Goal: Task Accomplishment & Management: Use online tool/utility

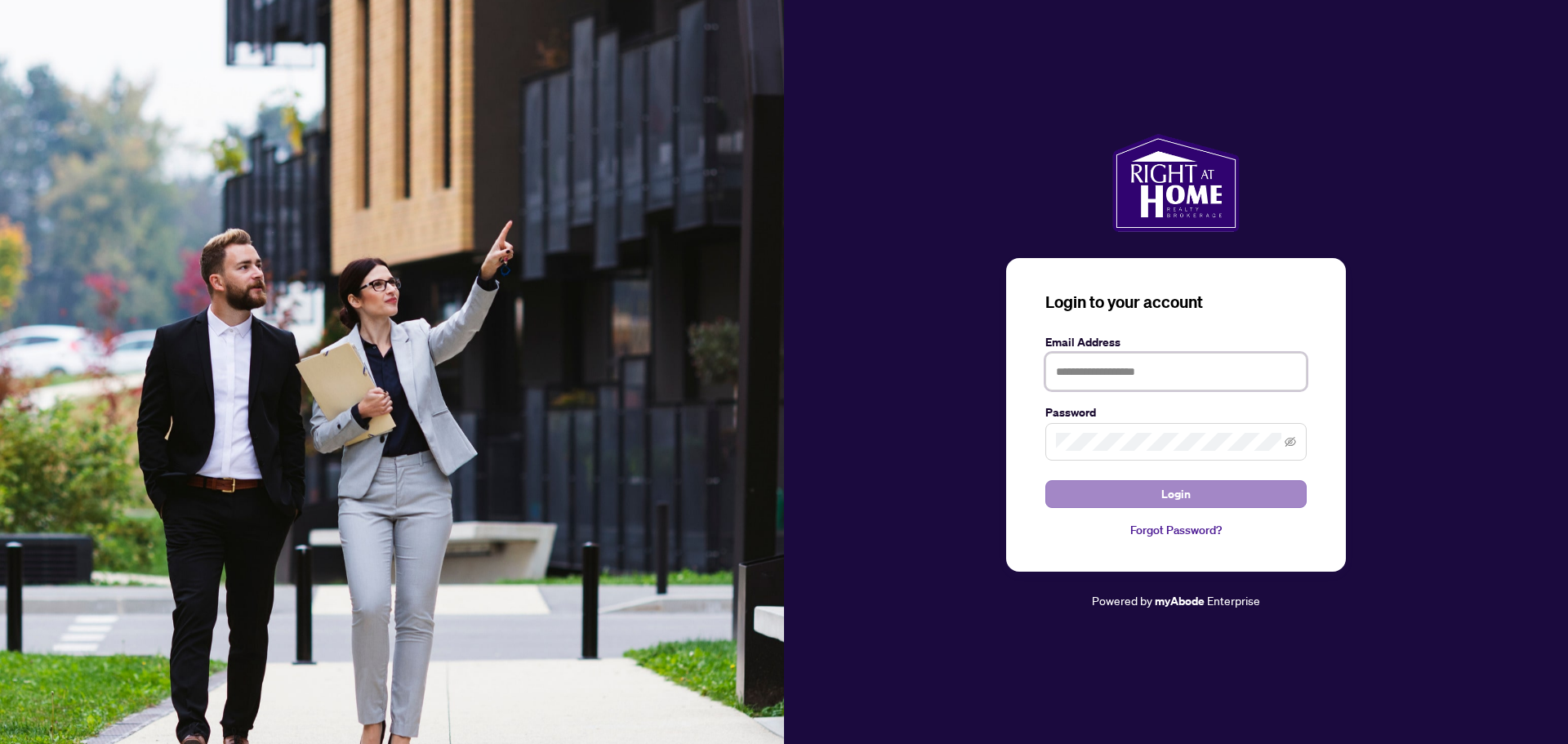
type input "**********"
click at [1172, 497] on span "Login" at bounding box center [1176, 494] width 29 height 27
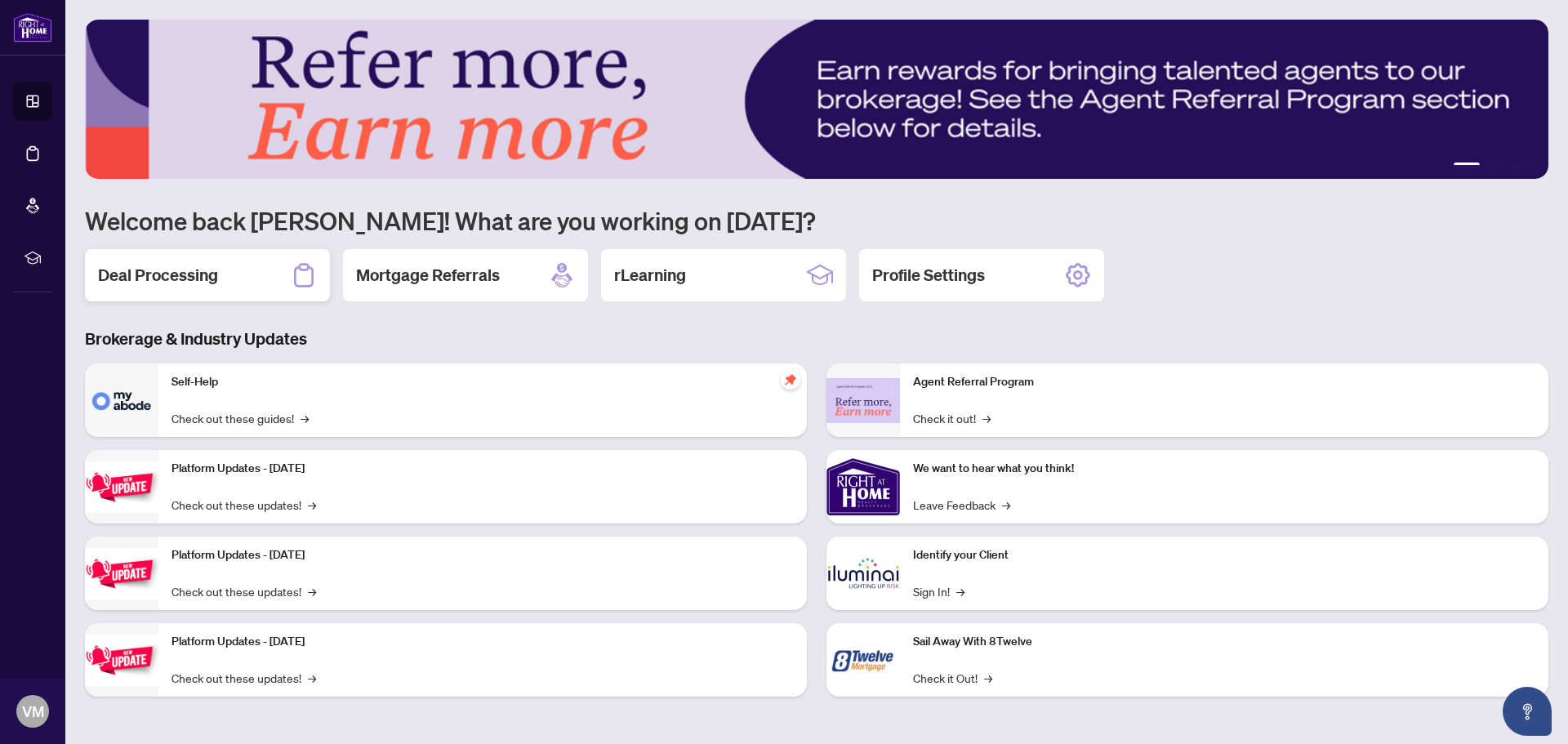
click at [266, 277] on div "Deal Processing" at bounding box center [207, 275] width 245 height 52
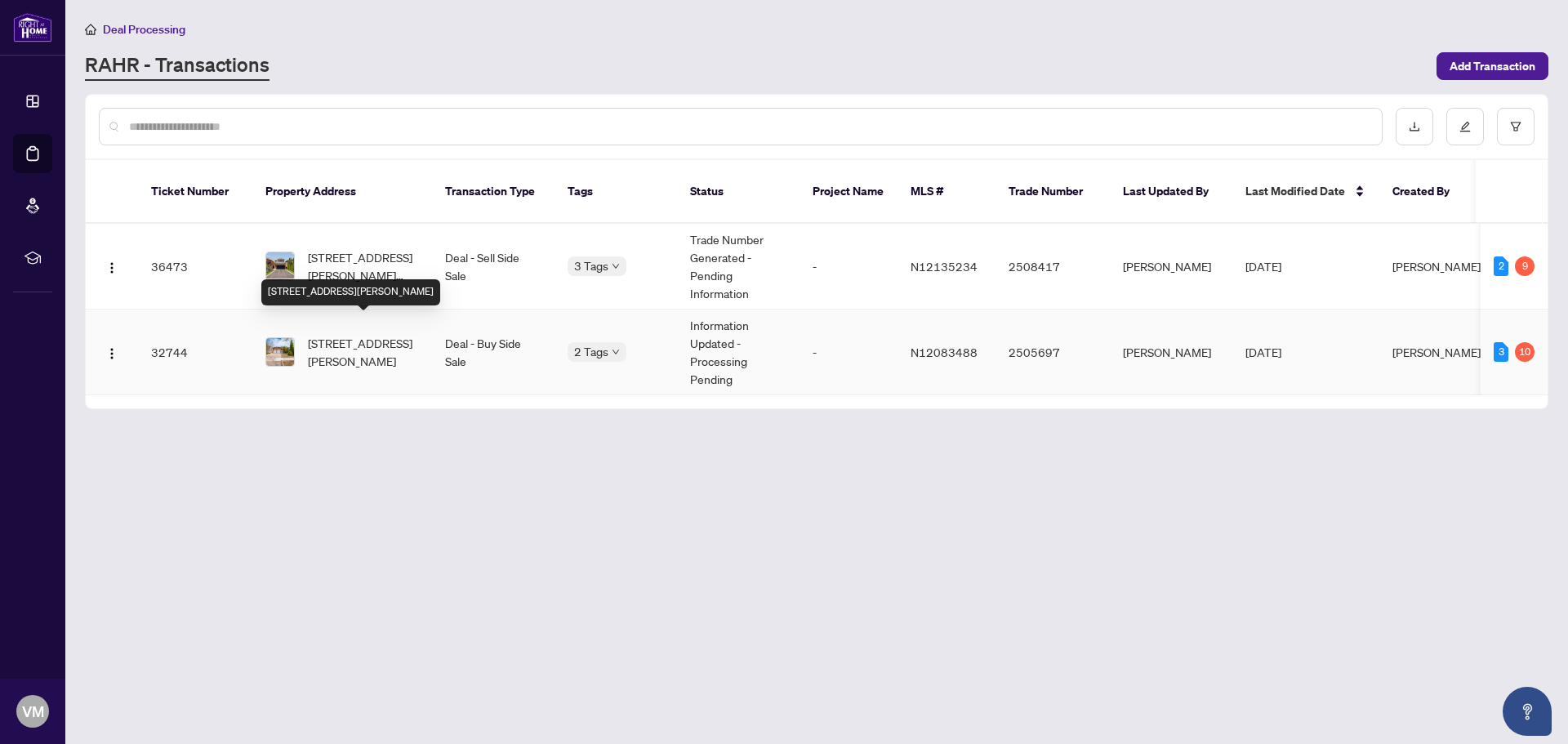
click at [331, 334] on span "222 Barrhill Rd, Vaughan, Ontario L6A 1L2, Canada" at bounding box center [363, 352] width 111 height 36
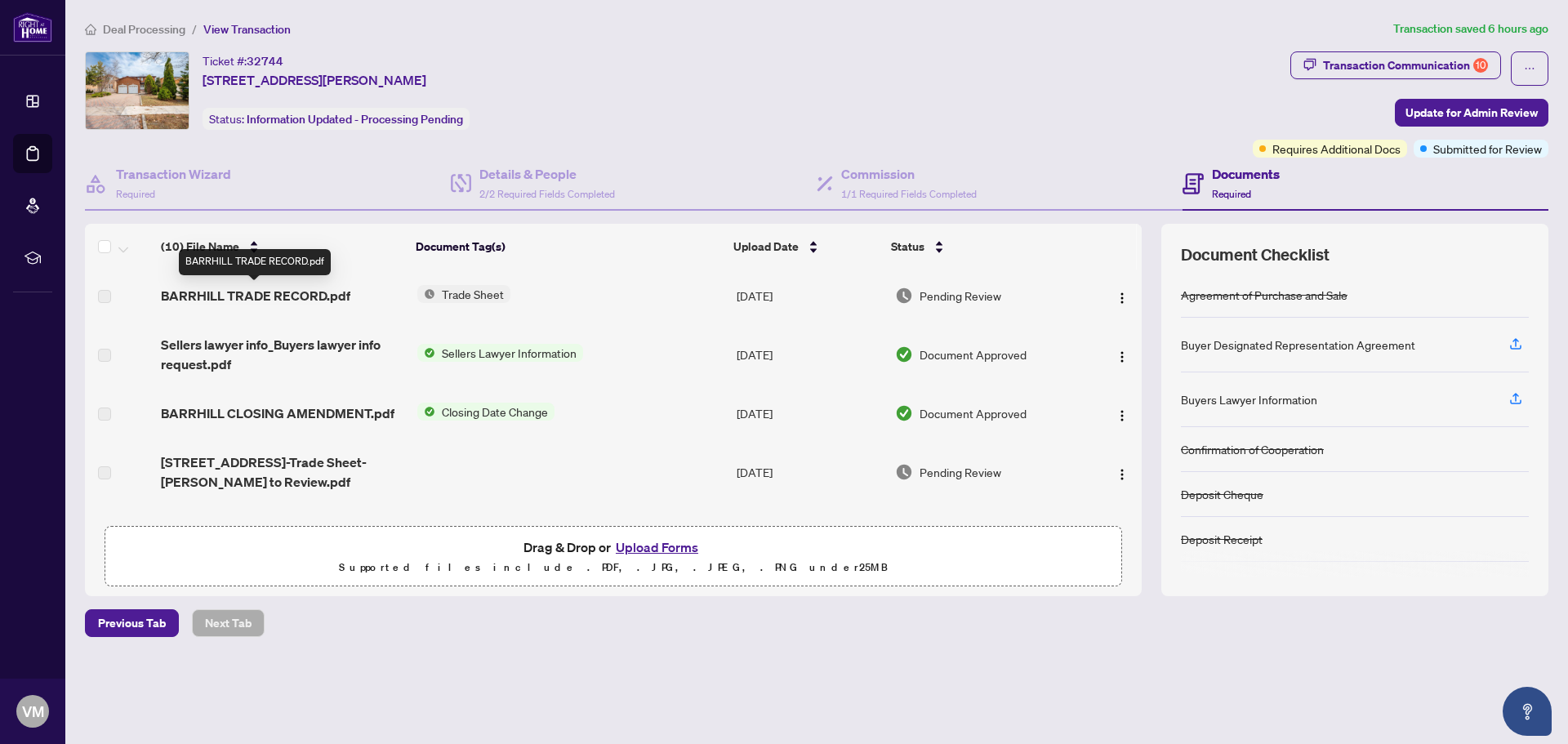
click at [263, 271] on div "BARRHILL TRADE RECORD.pdf" at bounding box center [254, 262] width 152 height 27
click at [1120, 296] on img "button" at bounding box center [1121, 297] width 13 height 13
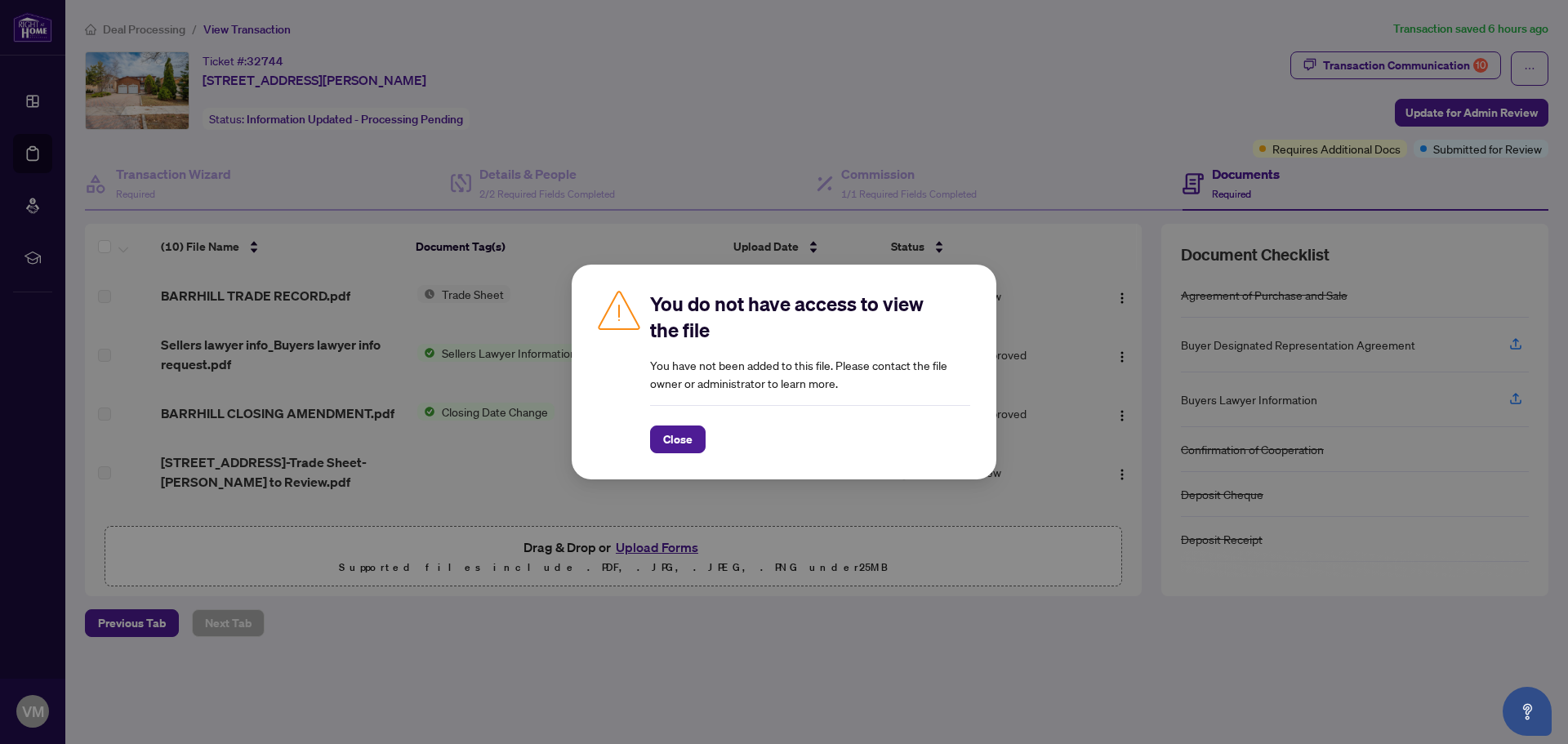
click at [957, 654] on div "You do not have access to view the file You have not been added to this file. P…" at bounding box center [784, 372] width 1568 height 744
click at [679, 448] on span "Close" at bounding box center [677, 439] width 29 height 27
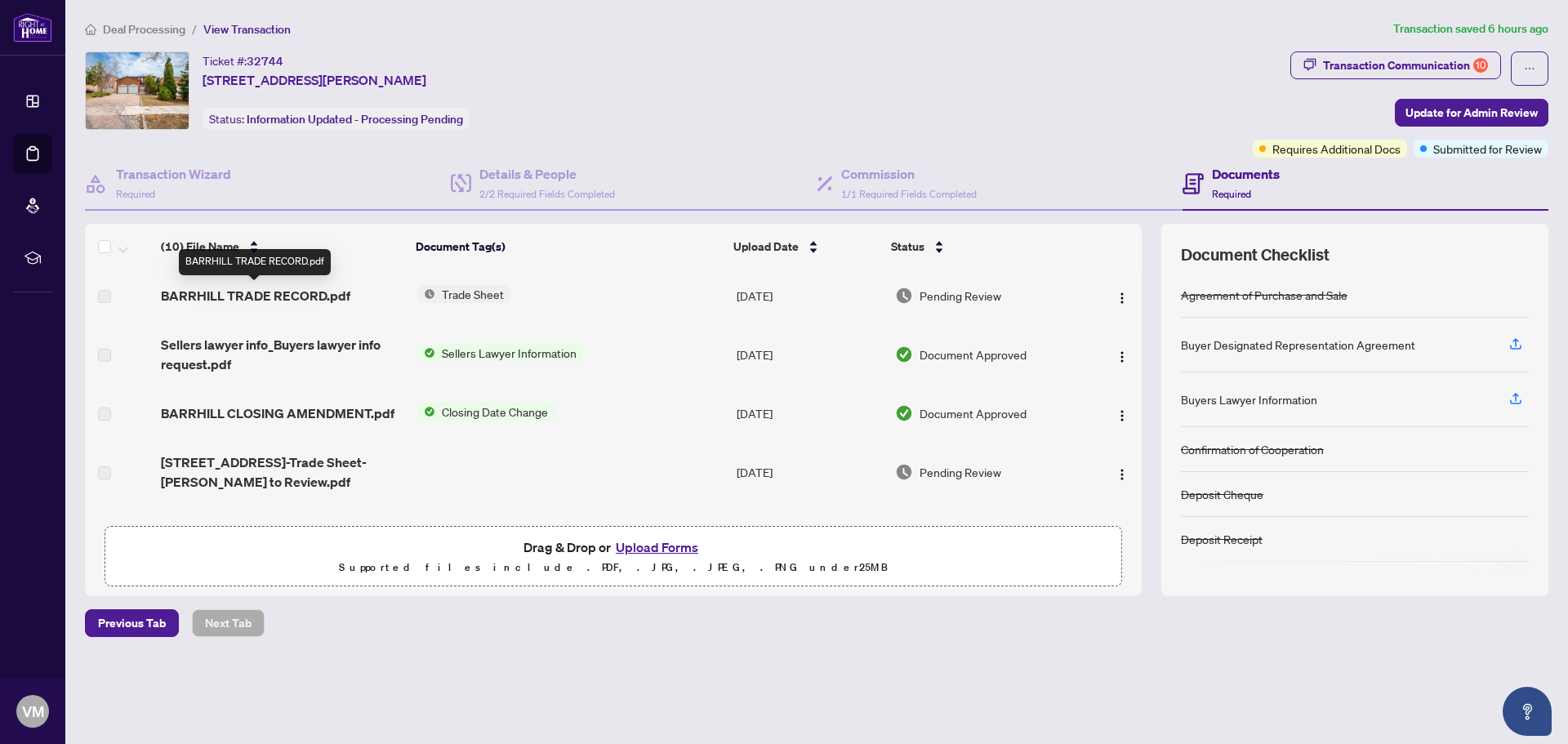
click at [201, 295] on span "BARRHILL TRADE RECORD.pdf" at bounding box center [255, 295] width 189 height 20
click at [272, 314] on td "BARRHILL TRADE RECORD.pdf" at bounding box center [282, 295] width 255 height 52
click at [319, 292] on span "BARRHILL TRADE RECORD.pdf" at bounding box center [255, 295] width 189 height 20
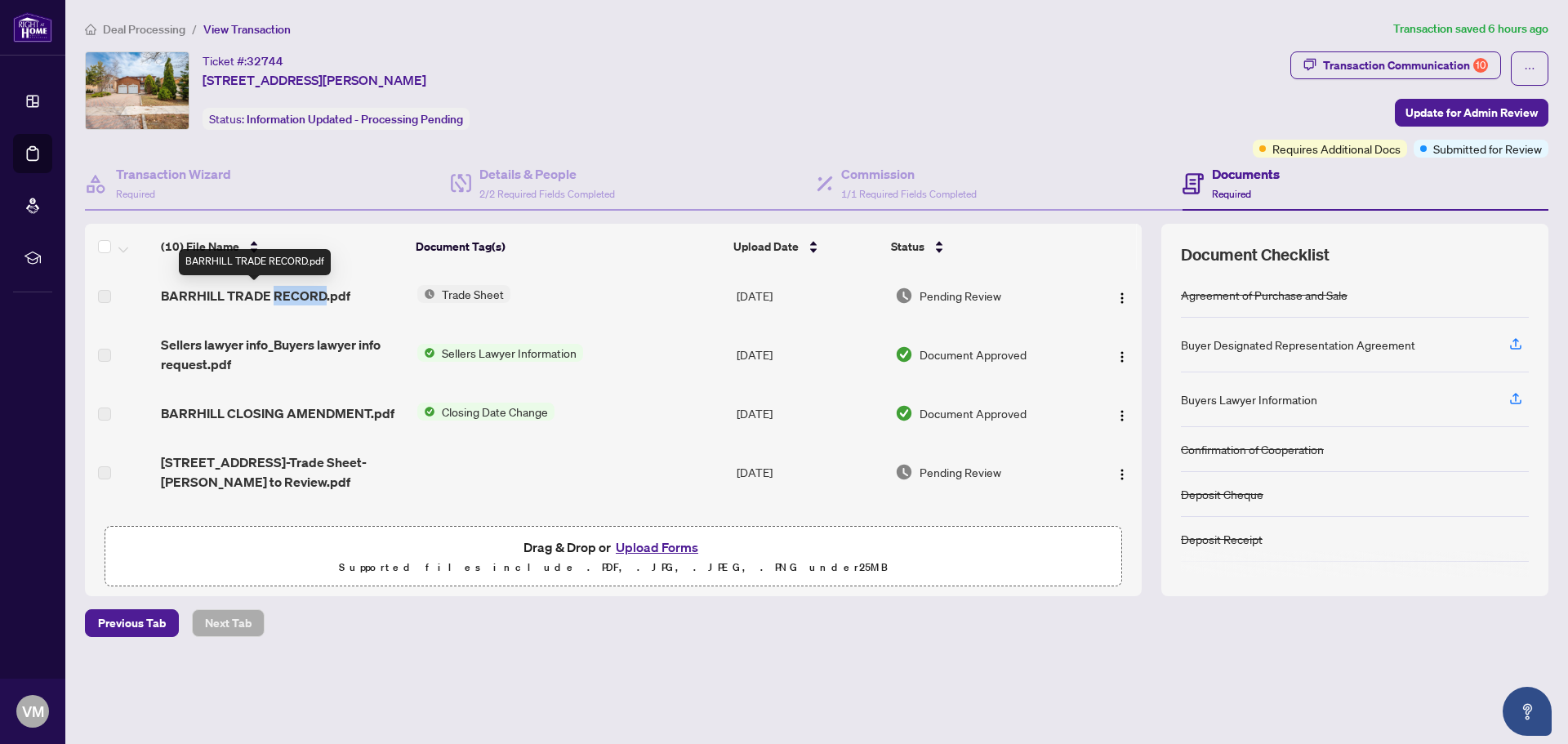
click at [319, 292] on span "BARRHILL TRADE RECORD.pdf" at bounding box center [255, 295] width 189 height 20
click at [231, 290] on span "BARRHILL TRADE RECORD.pdf" at bounding box center [255, 295] width 189 height 20
click at [333, 324] on td "Sellers lawyer info_Buyers lawyer info request.pdf" at bounding box center [282, 354] width 255 height 65
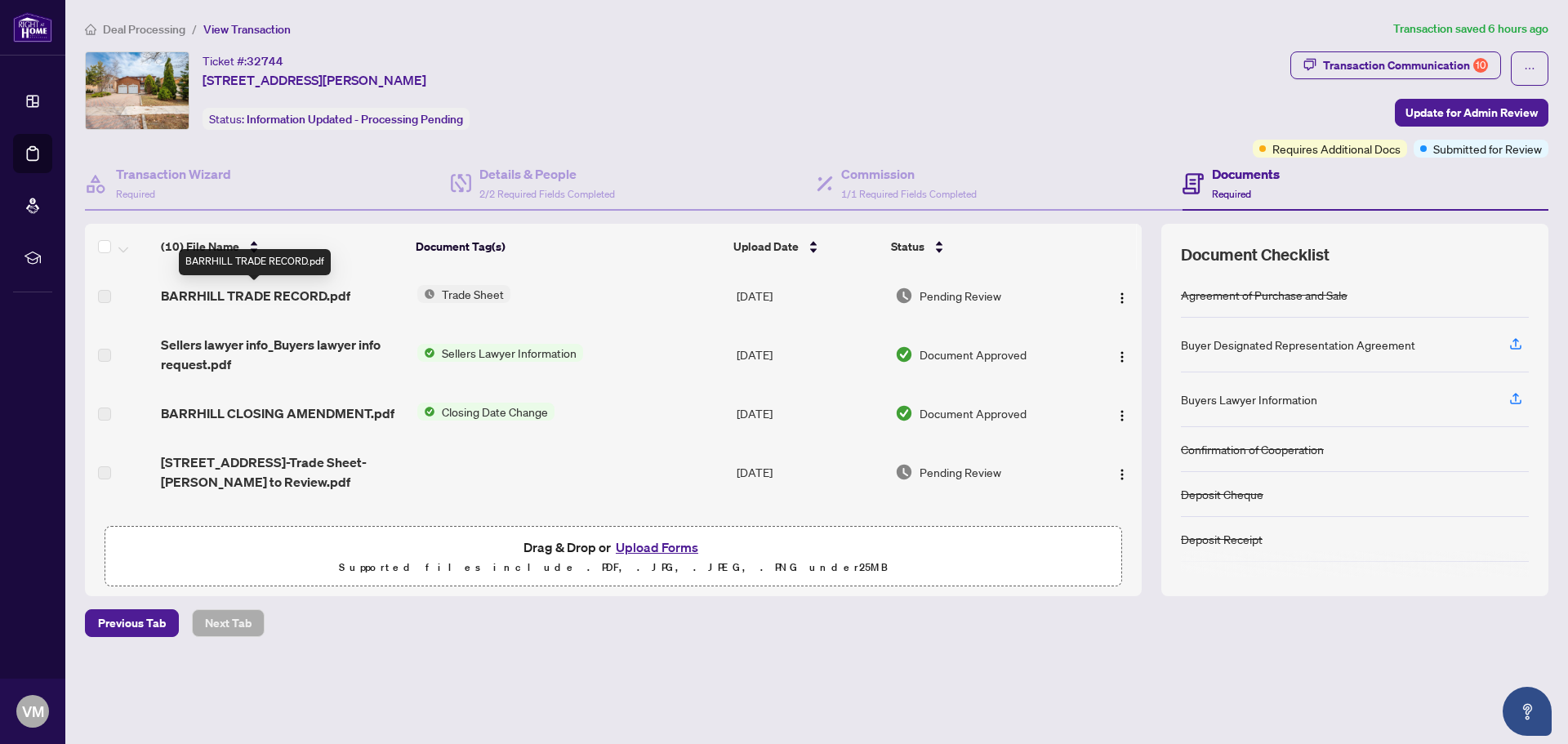
click at [291, 296] on span "BARRHILL TRADE RECORD.pdf" at bounding box center [255, 295] width 189 height 20
click at [960, 293] on span "Pending Review" at bounding box center [960, 295] width 81 height 18
click at [683, 333] on td "Sellers Lawyer Information" at bounding box center [570, 354] width 319 height 65
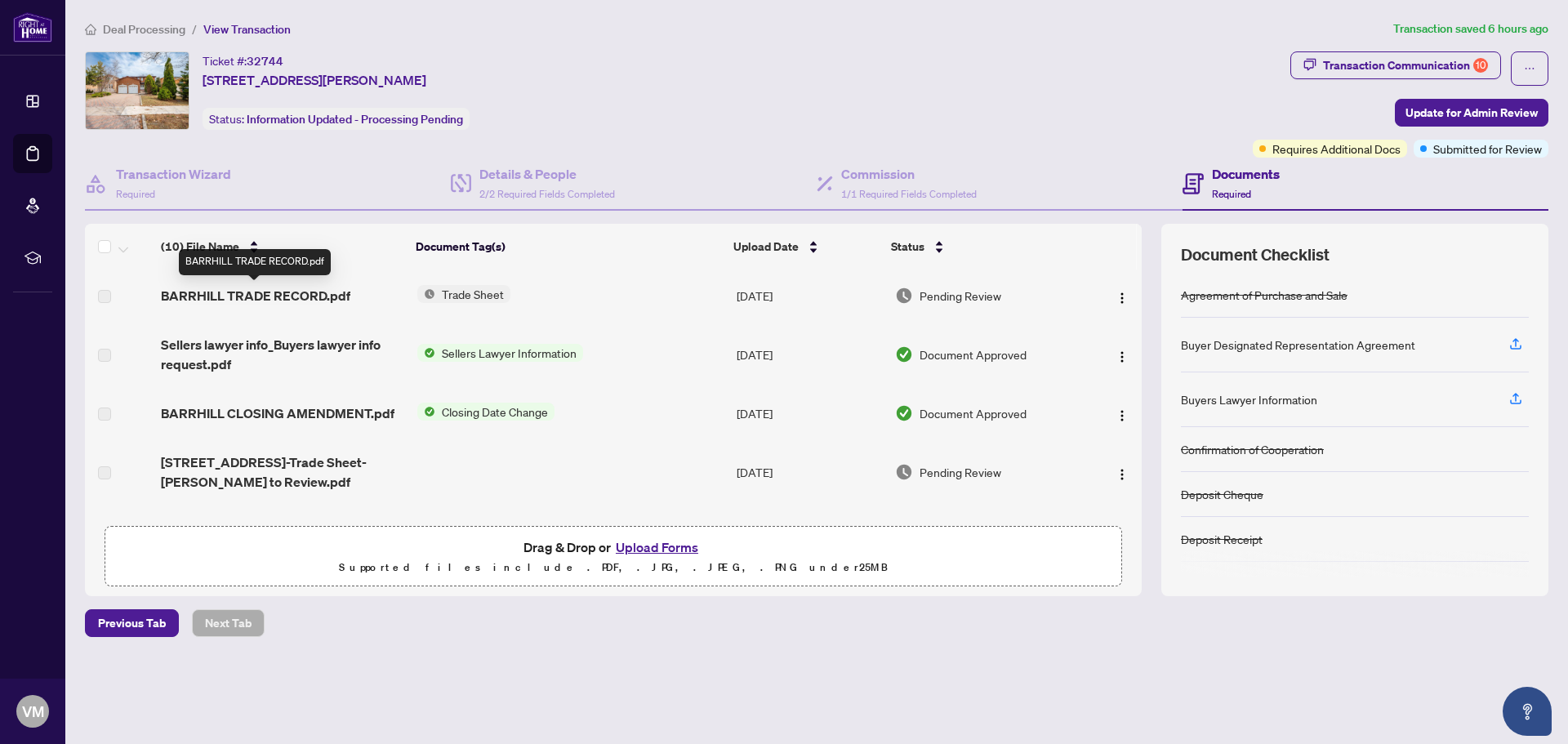
click at [237, 287] on span "BARRHILL TRADE RECORD.pdf" at bounding box center [255, 295] width 189 height 20
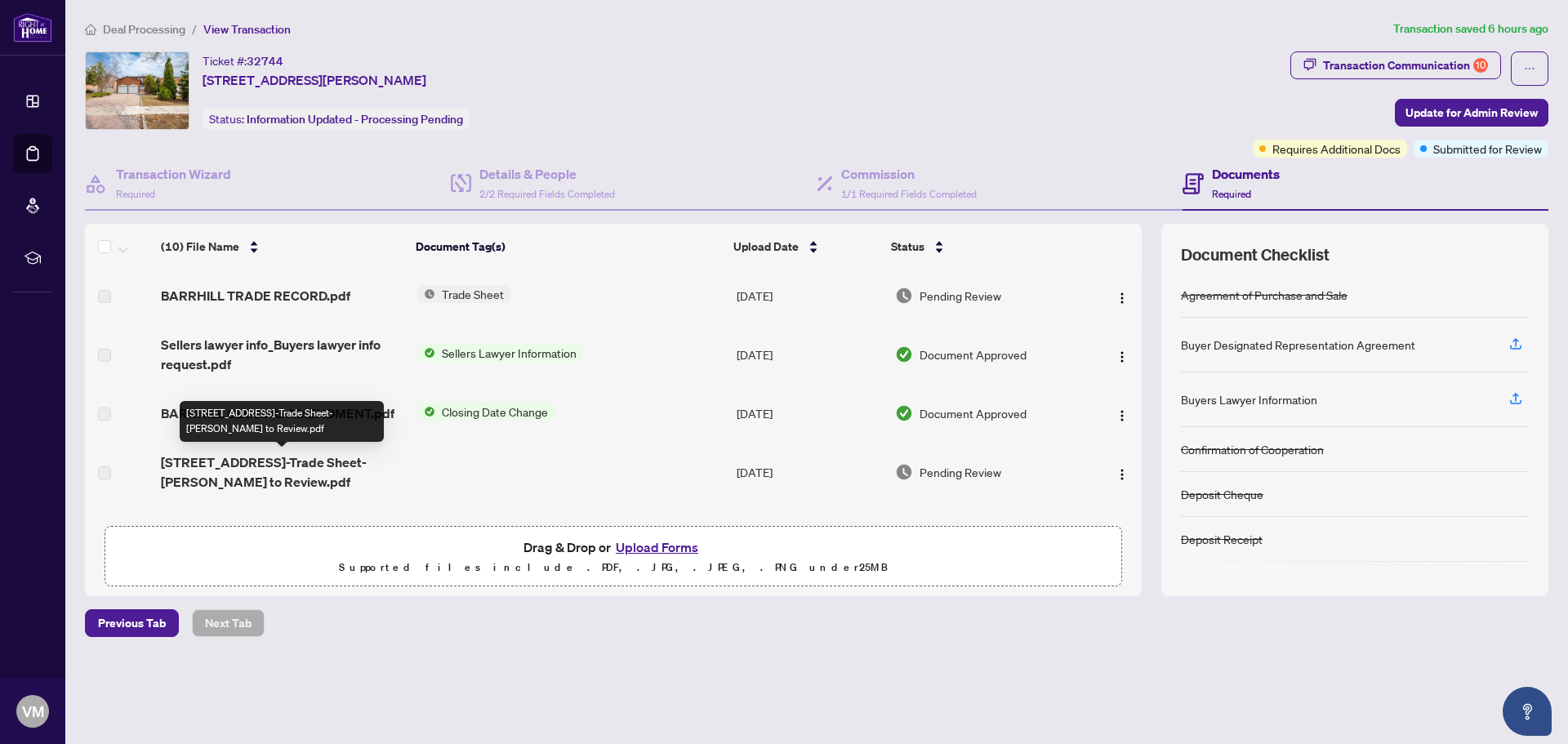
click at [239, 461] on span "222 Barrhill Road-Trade Sheet-Angelo Rizzo to Review.pdf" at bounding box center [282, 472] width 242 height 39
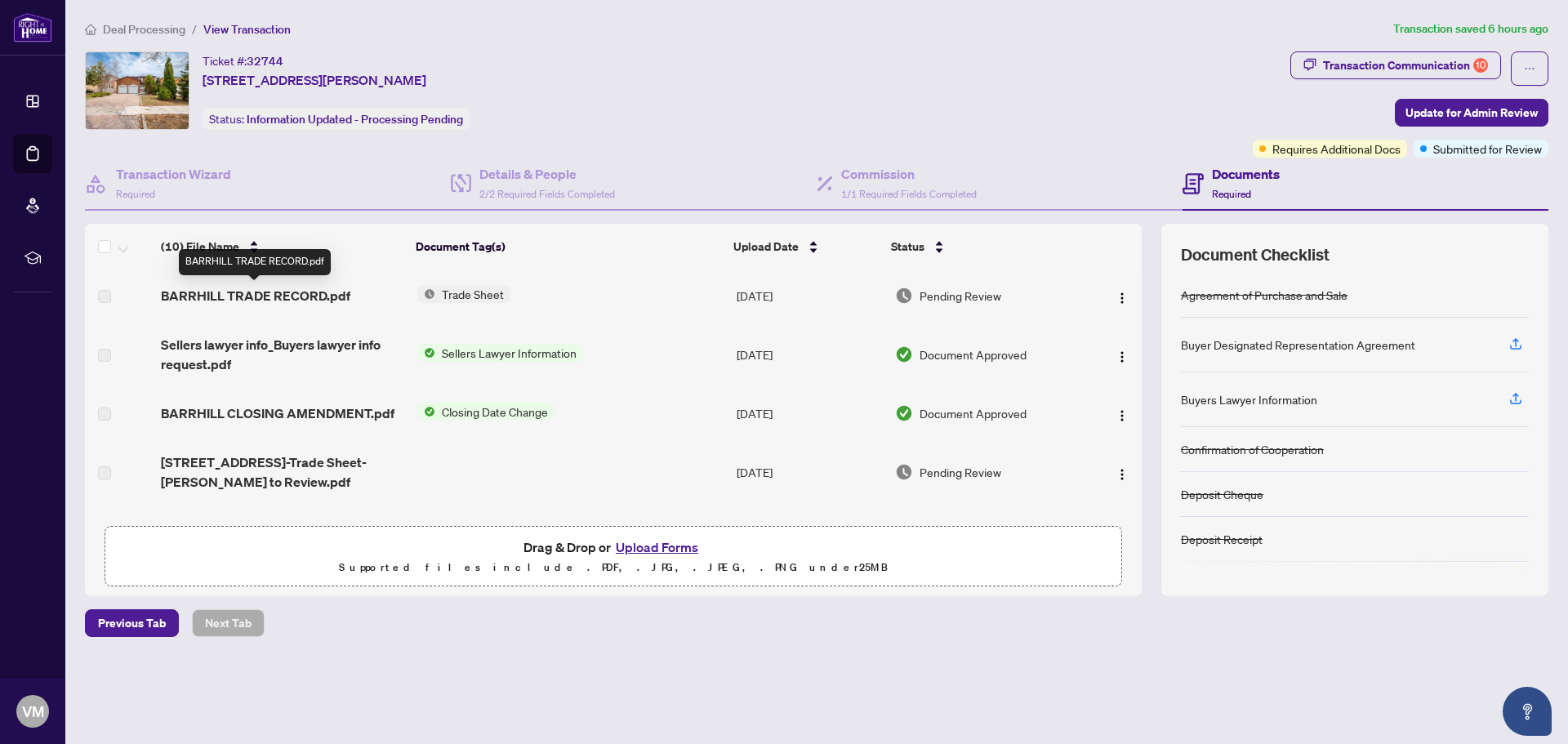
click at [260, 289] on span "BARRHILL TRADE RECORD.pdf" at bounding box center [255, 295] width 189 height 20
click at [957, 292] on span "Pending Review" at bounding box center [960, 295] width 81 height 18
click at [1116, 295] on img "button" at bounding box center [1121, 297] width 13 height 13
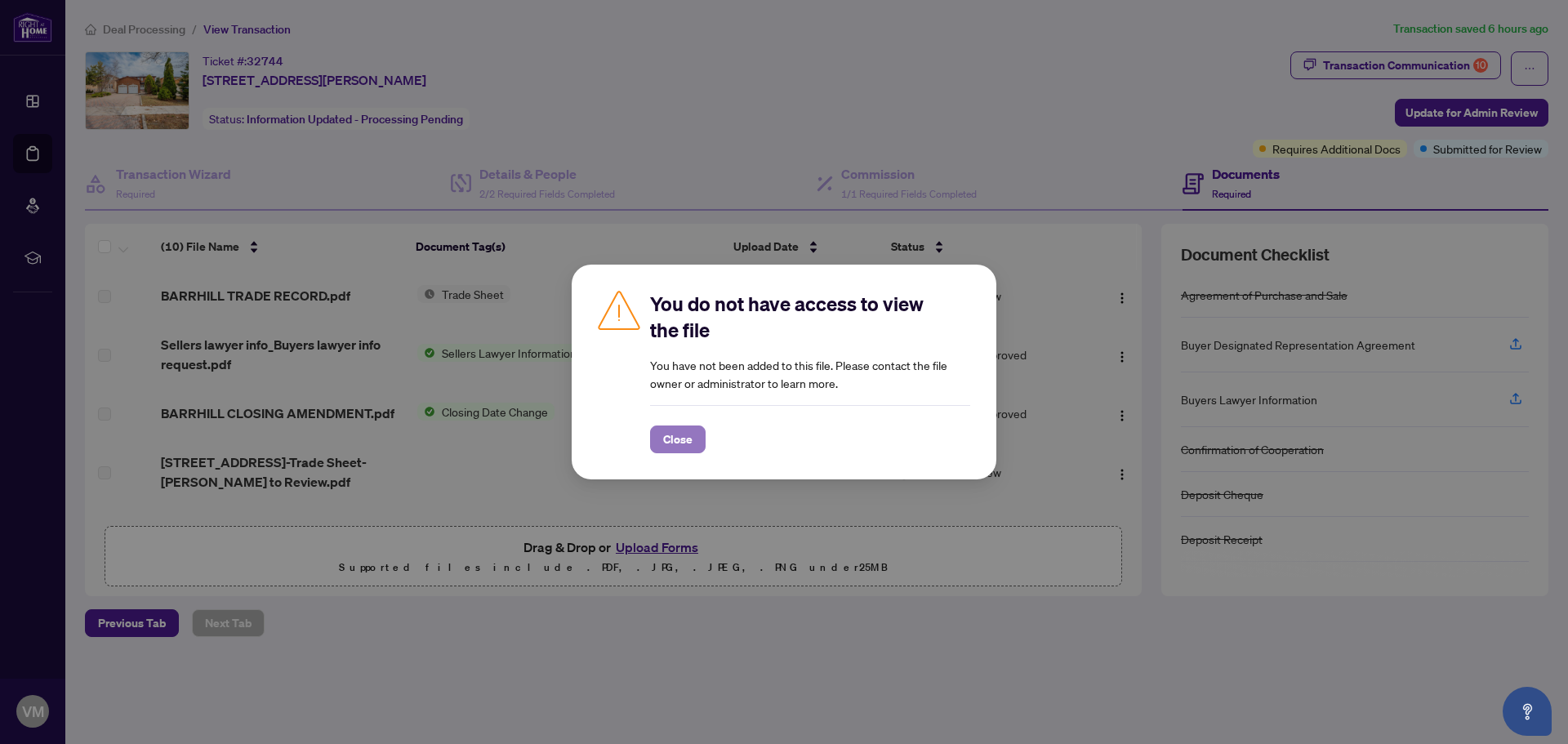
click at [685, 432] on span "Close" at bounding box center [677, 439] width 29 height 27
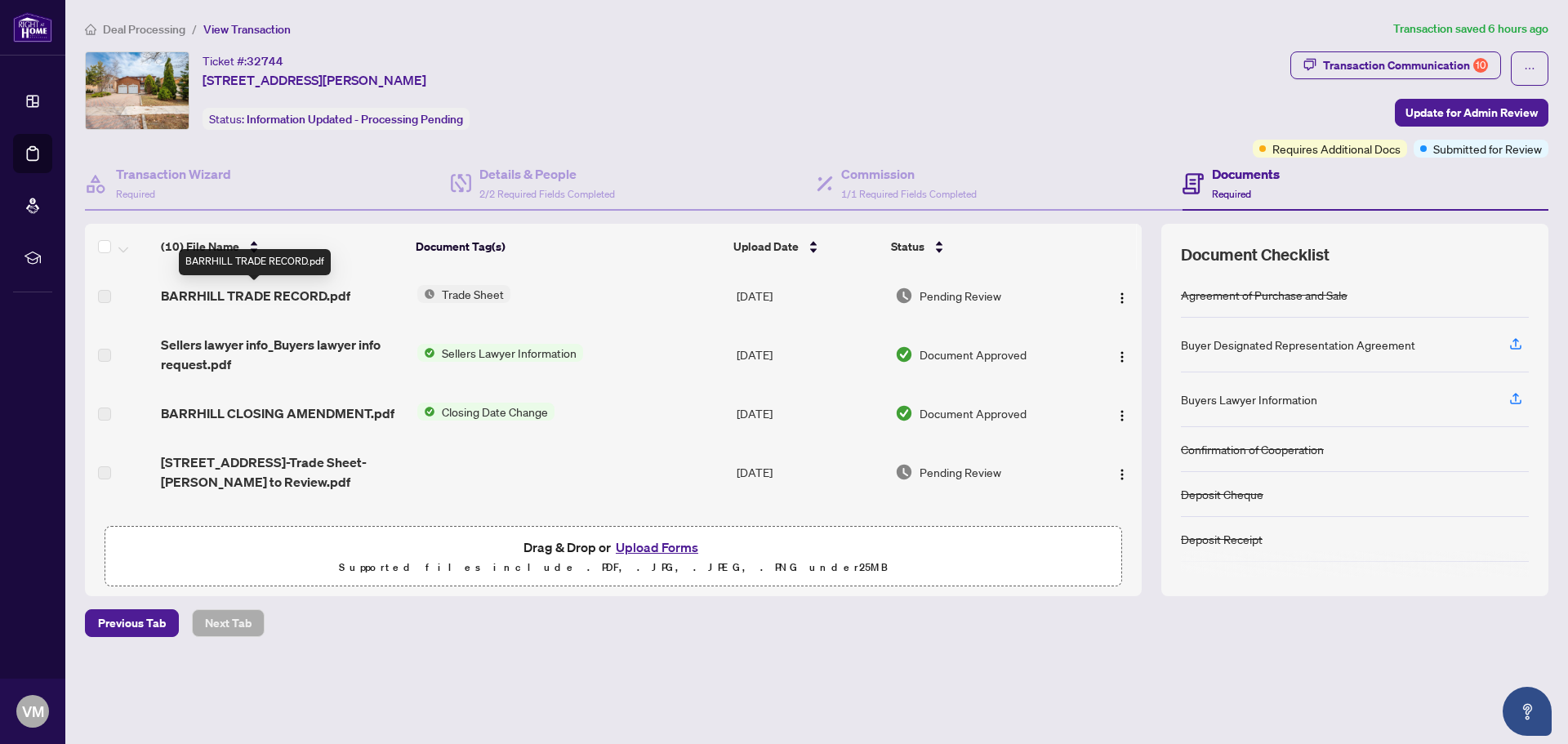
click at [190, 290] on span "BARRHILL TRADE RECORD.pdf" at bounding box center [255, 295] width 189 height 20
click at [180, 320] on td "BARRHILL TRADE RECORD.pdf" at bounding box center [282, 295] width 255 height 52
click at [99, 293] on label at bounding box center [104, 296] width 13 height 18
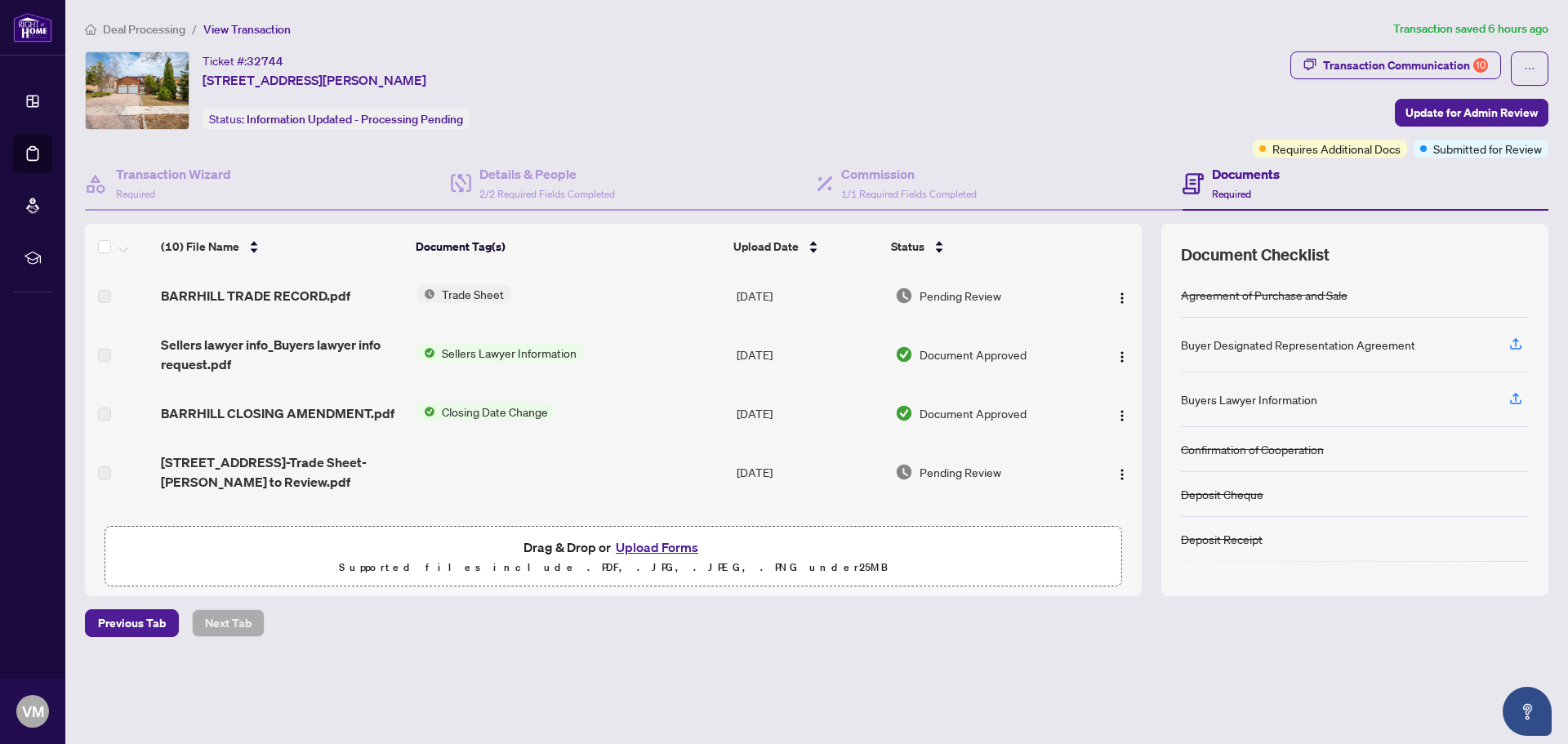
click at [655, 276] on td "Trade Sheet" at bounding box center [570, 295] width 319 height 52
click at [240, 31] on span "View Transaction" at bounding box center [247, 29] width 87 height 15
click at [244, 25] on span "View Transaction" at bounding box center [247, 29] width 87 height 15
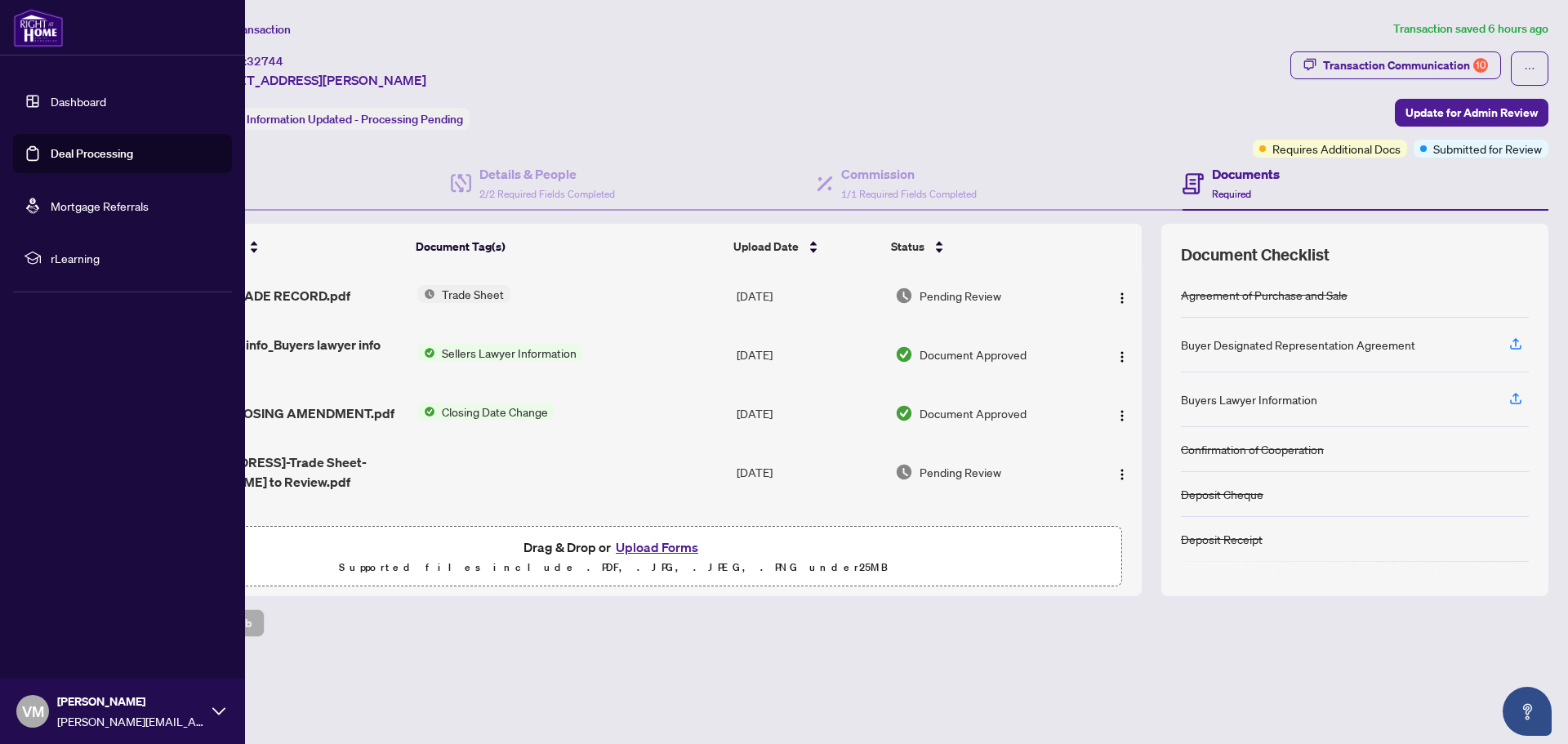
drag, startPoint x: 44, startPoint y: 33, endPoint x: 39, endPoint y: 43, distance: 11.2
click at [44, 33] on img at bounding box center [38, 28] width 51 height 39
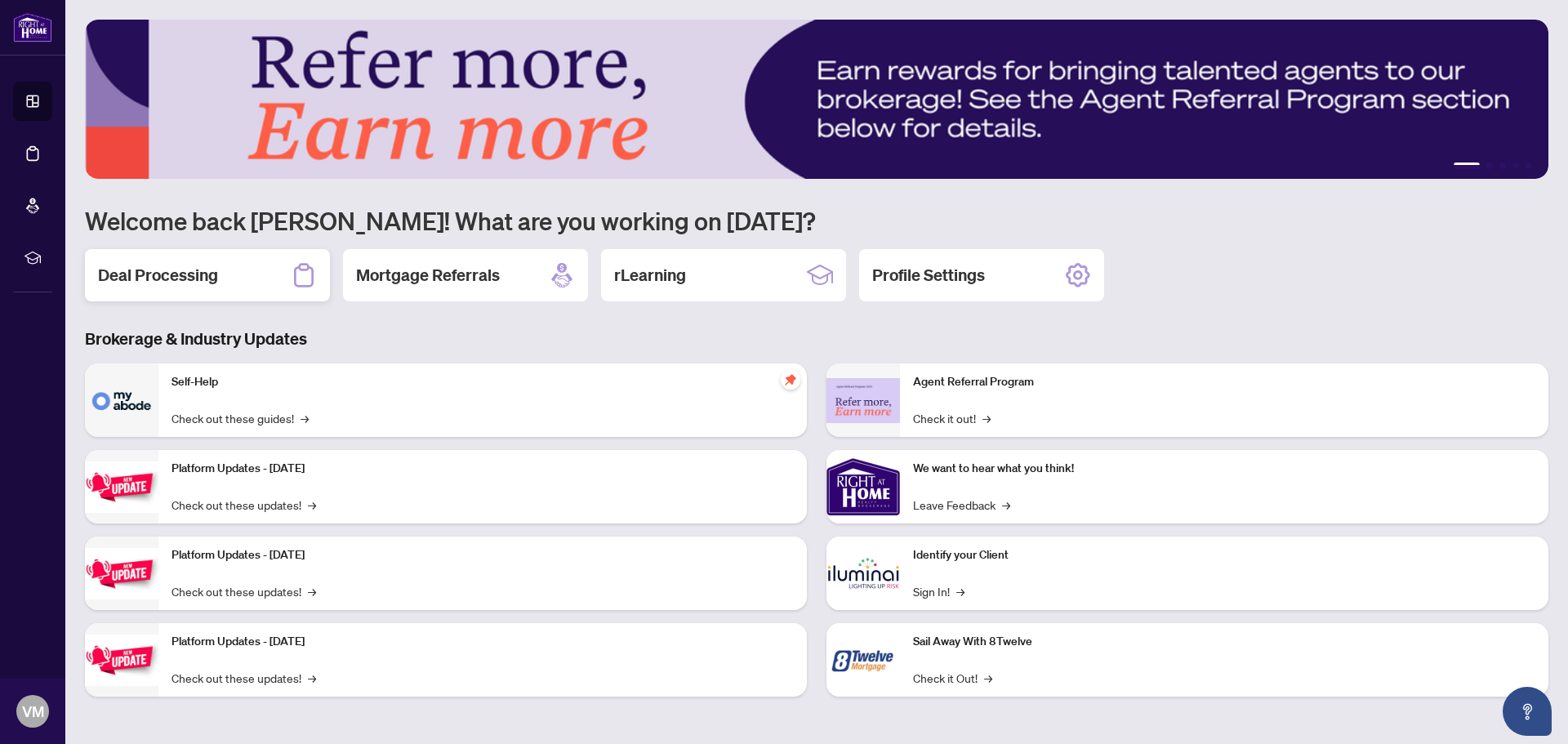
click at [189, 272] on h2 "Deal Processing" at bounding box center [158, 275] width 120 height 23
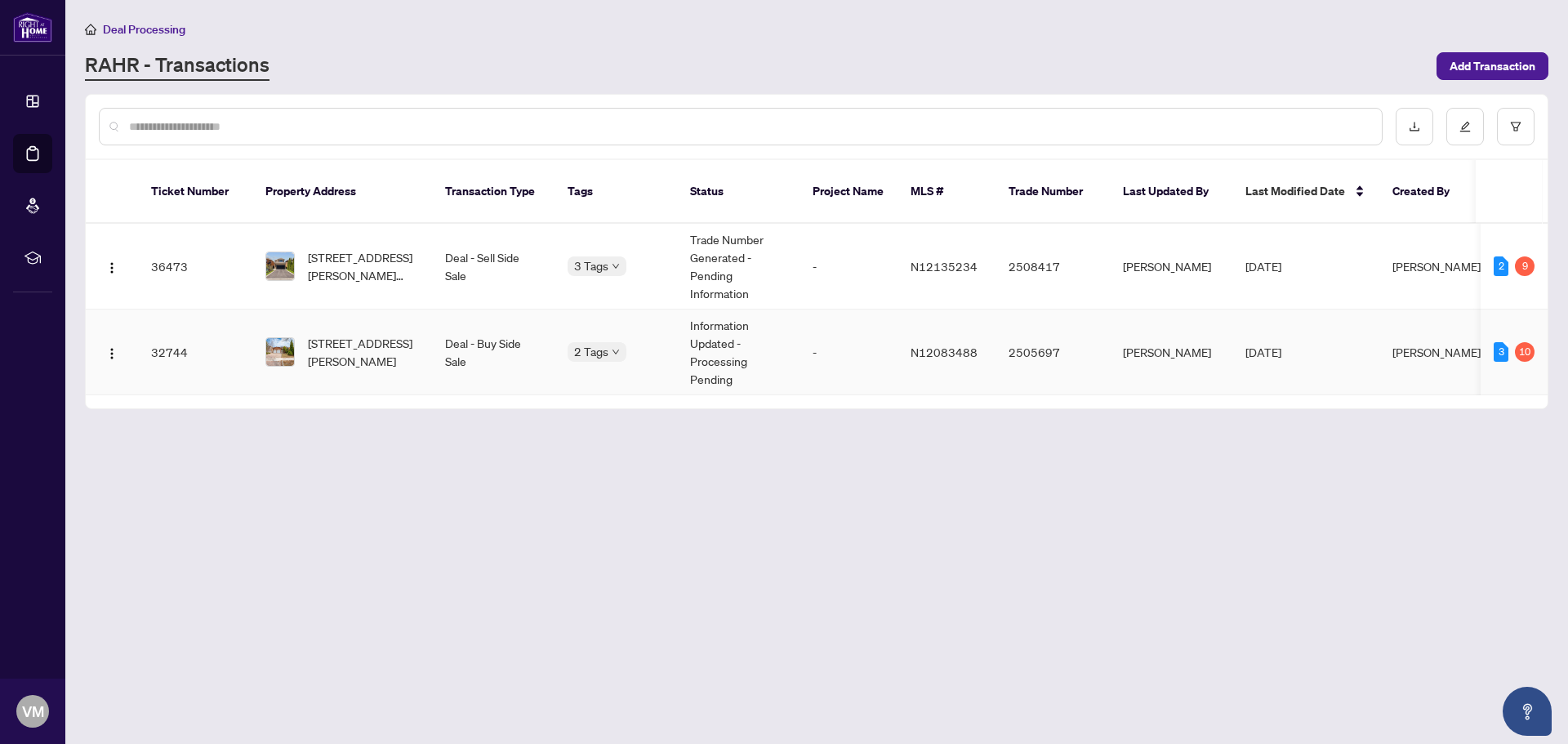
click at [180, 326] on td "32744" at bounding box center [194, 352] width 114 height 86
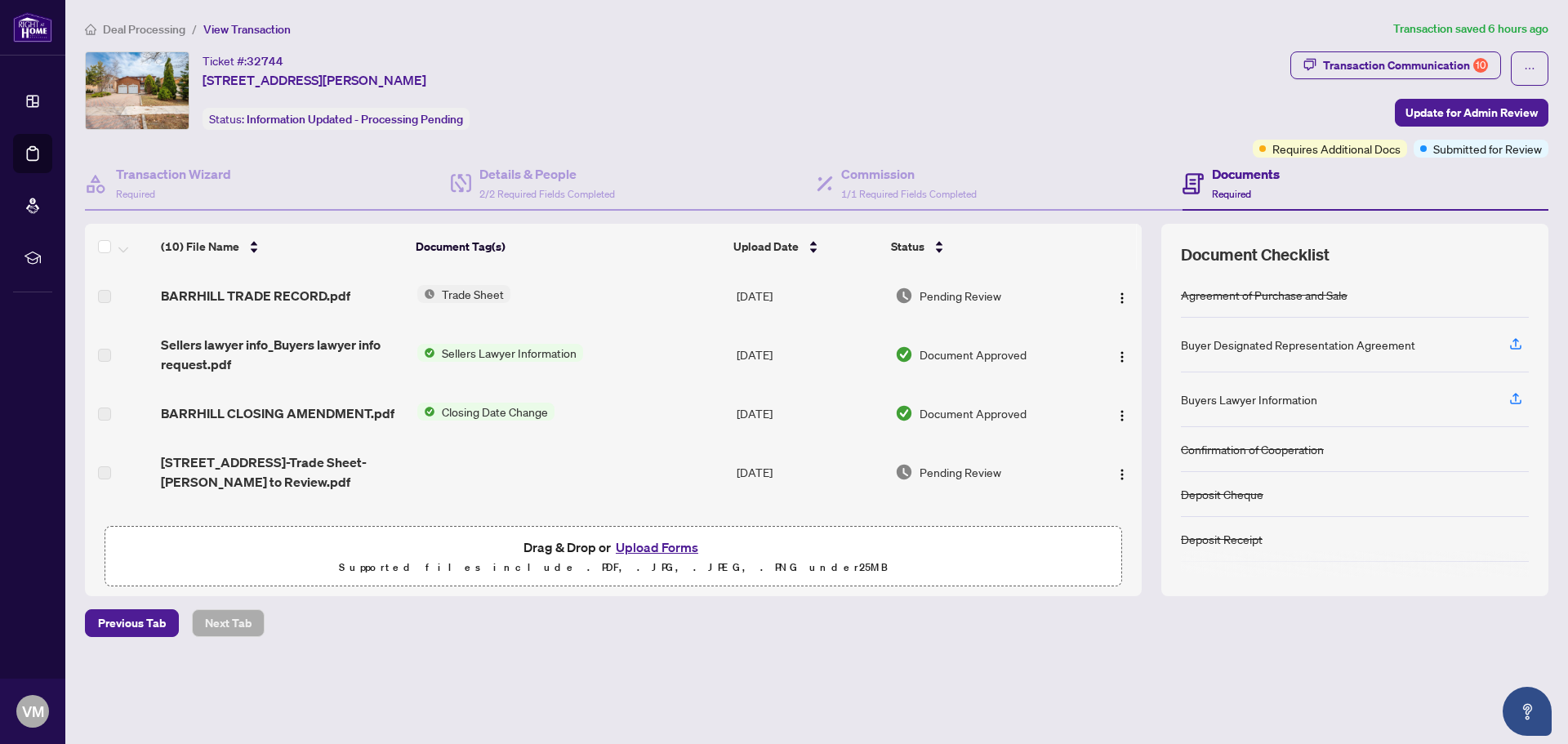
click at [153, 265] on th at bounding box center [119, 246] width 69 height 45
click at [254, 251] on div "(10) File Name" at bounding box center [282, 246] width 241 height 18
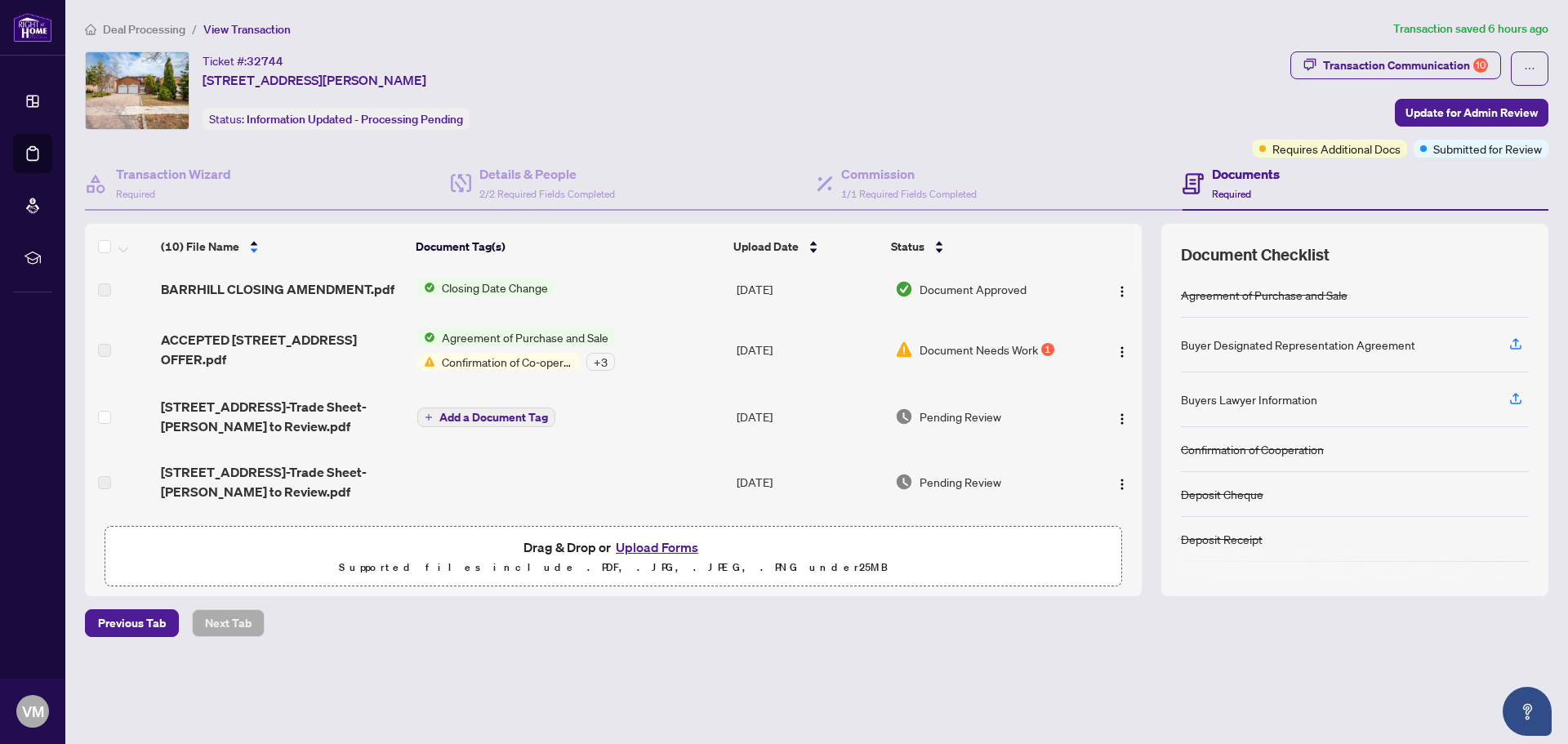
scroll to position [223, 0]
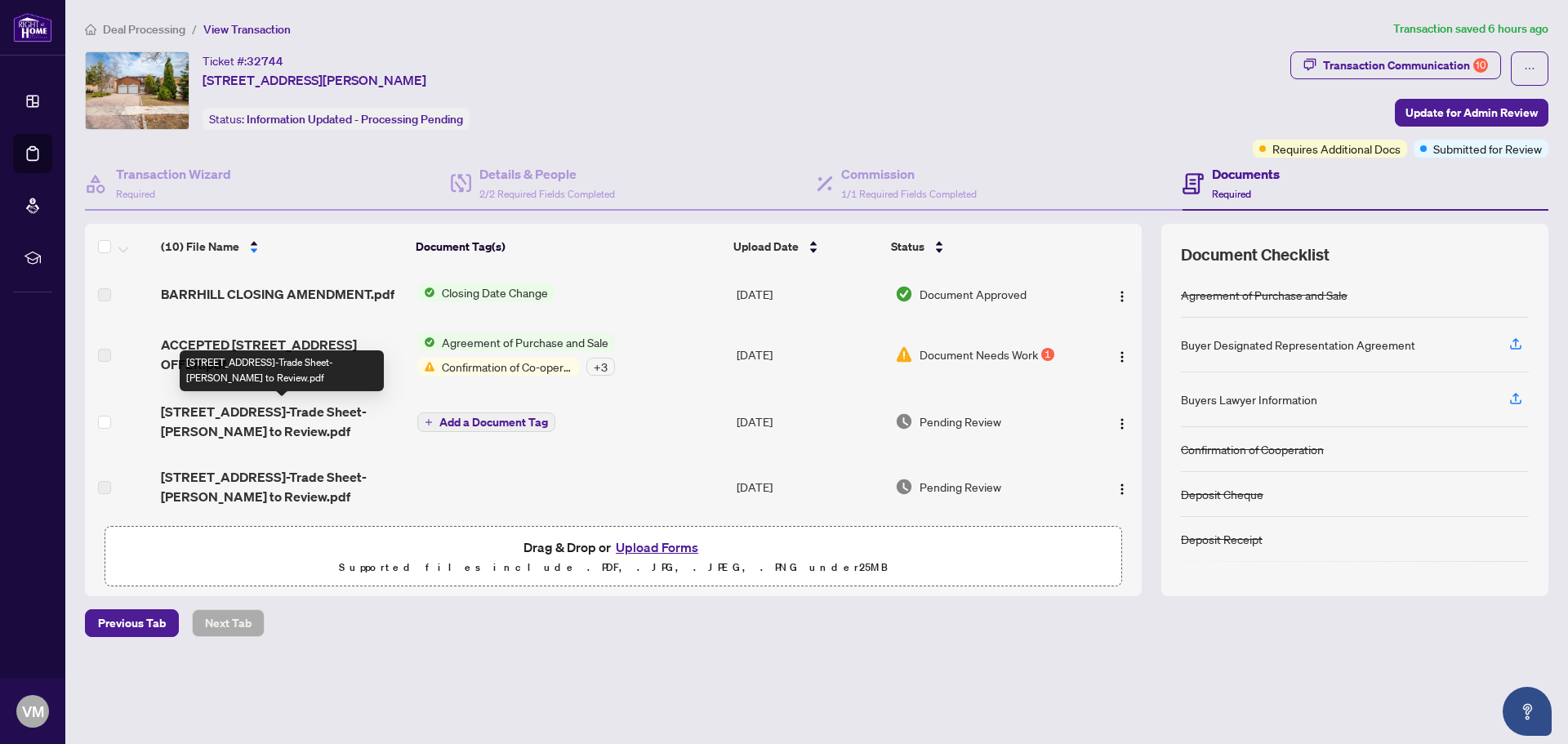
click at [240, 427] on span "222 Barrhill Road-Trade Sheet-Vera Monaco to Review.pdf" at bounding box center [282, 421] width 242 height 39
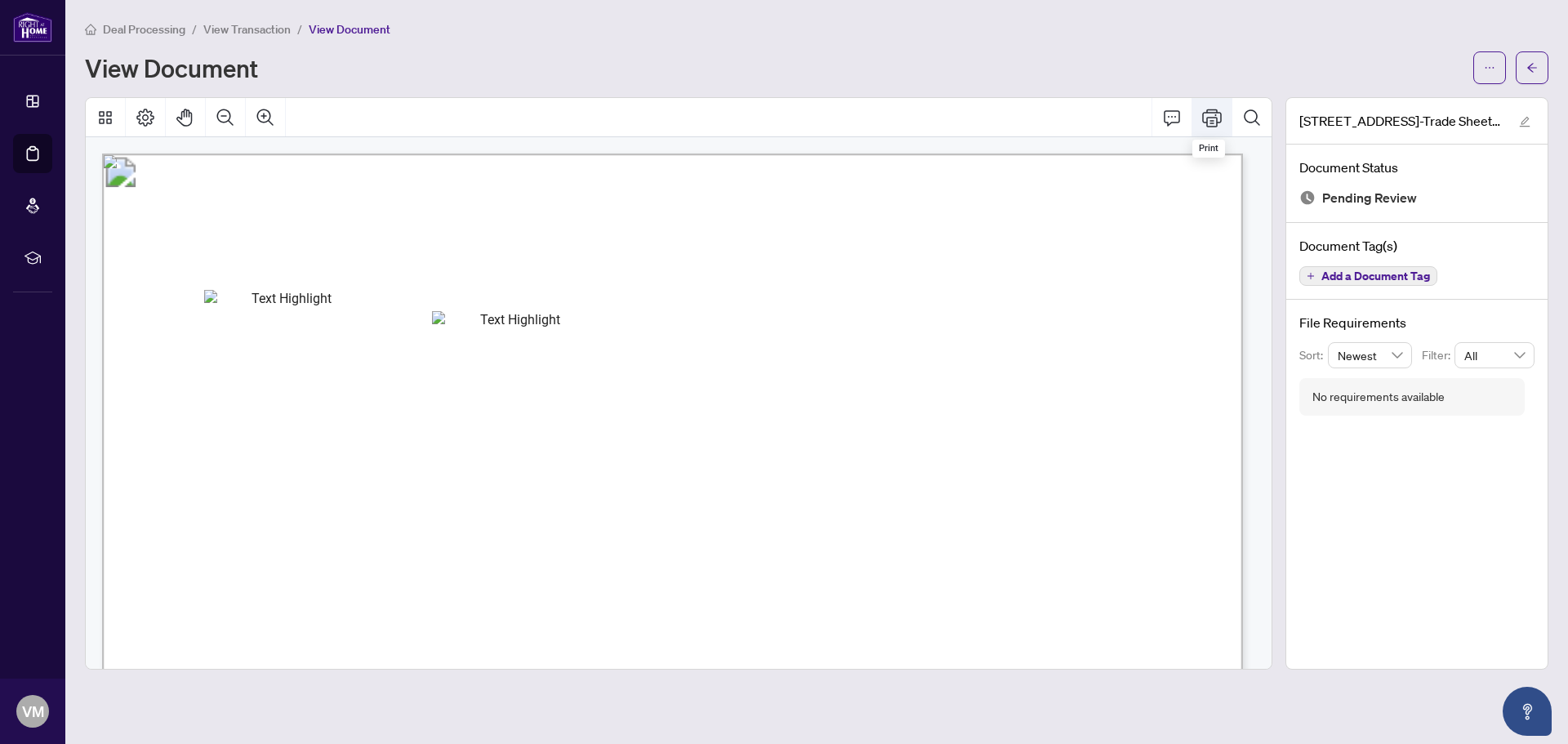
click at [1219, 121] on icon "Print" at bounding box center [1211, 117] width 20 height 18
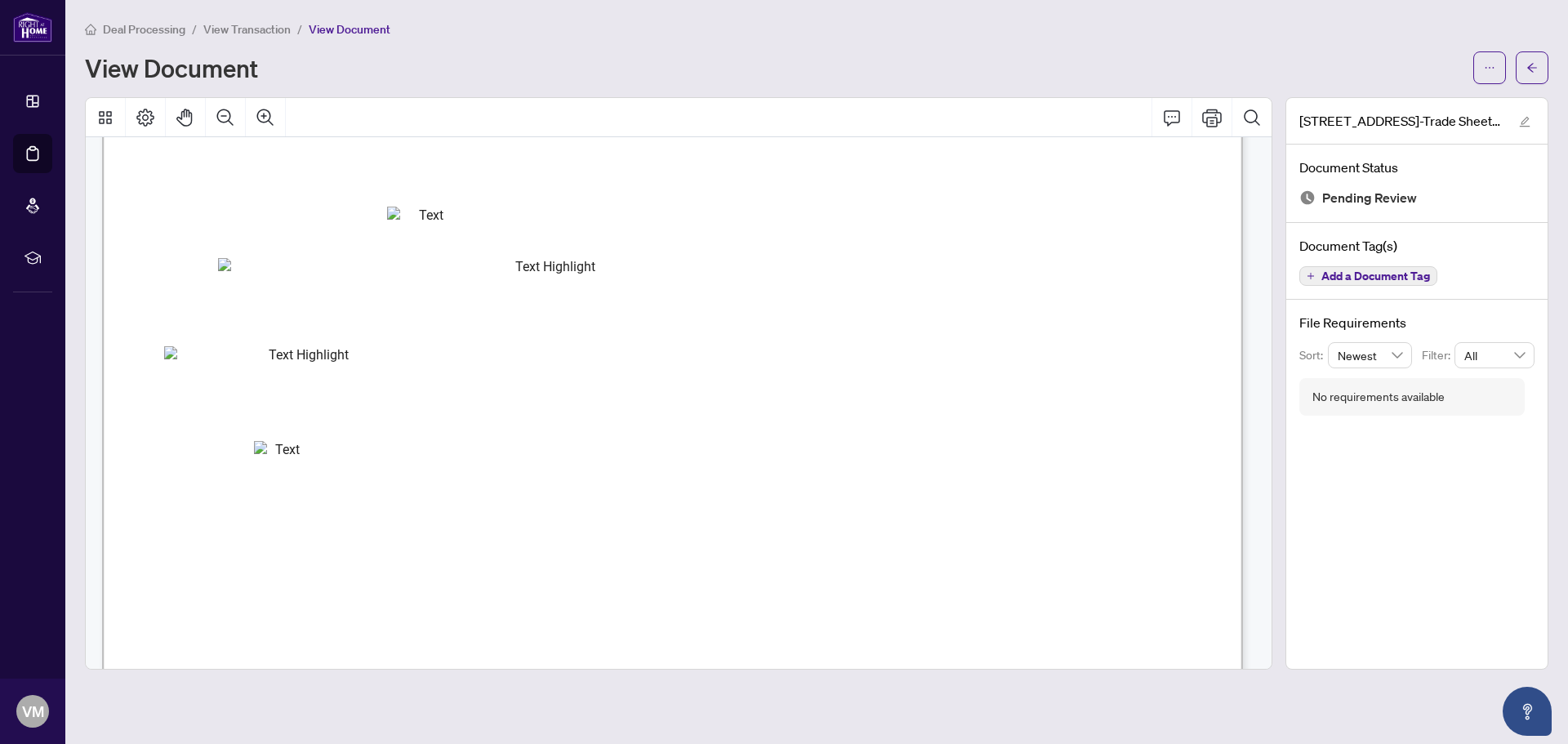
scroll to position [490, 0]
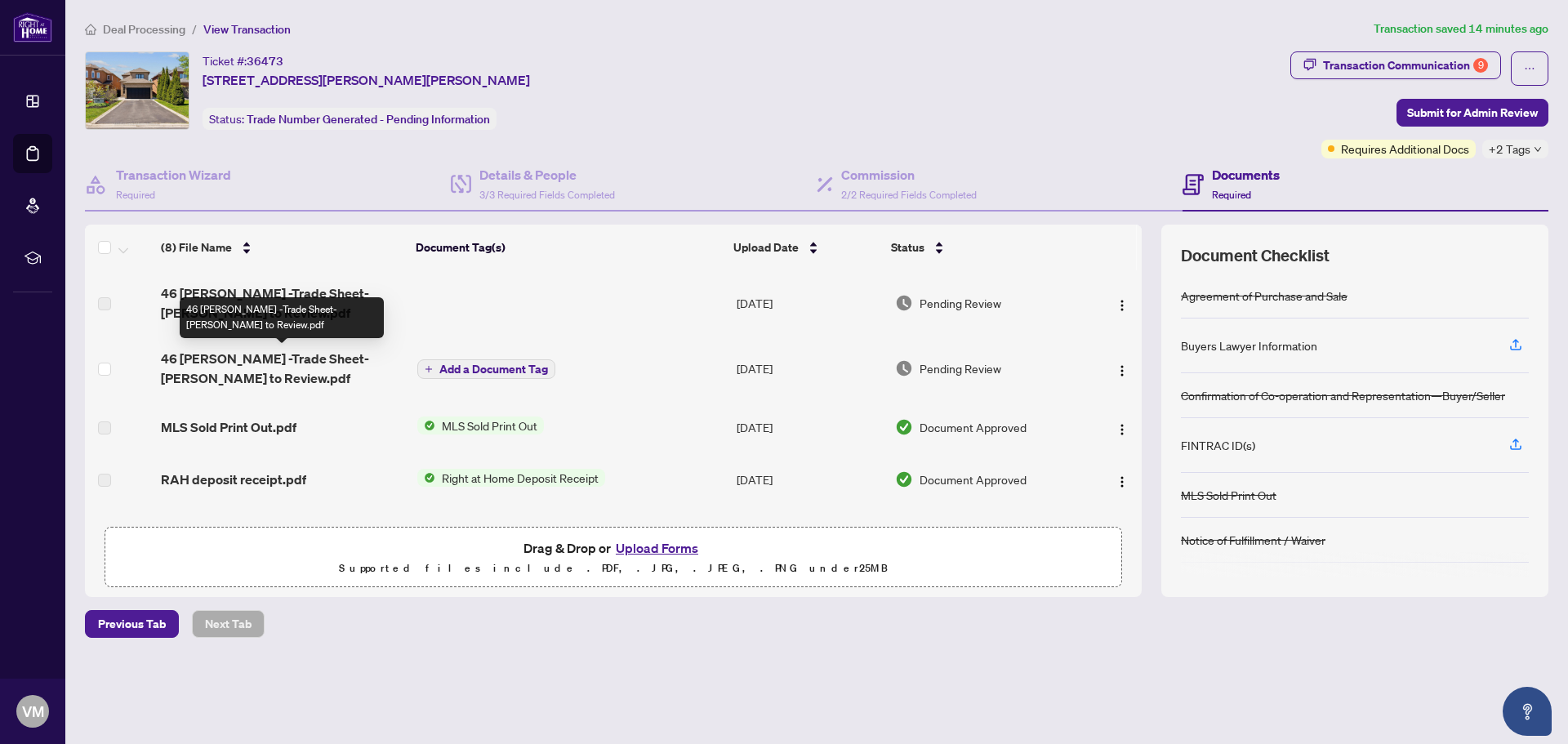
click at [247, 355] on span "46 [PERSON_NAME] -Trade Sheet-[PERSON_NAME] to Review.pdf" at bounding box center [282, 368] width 242 height 39
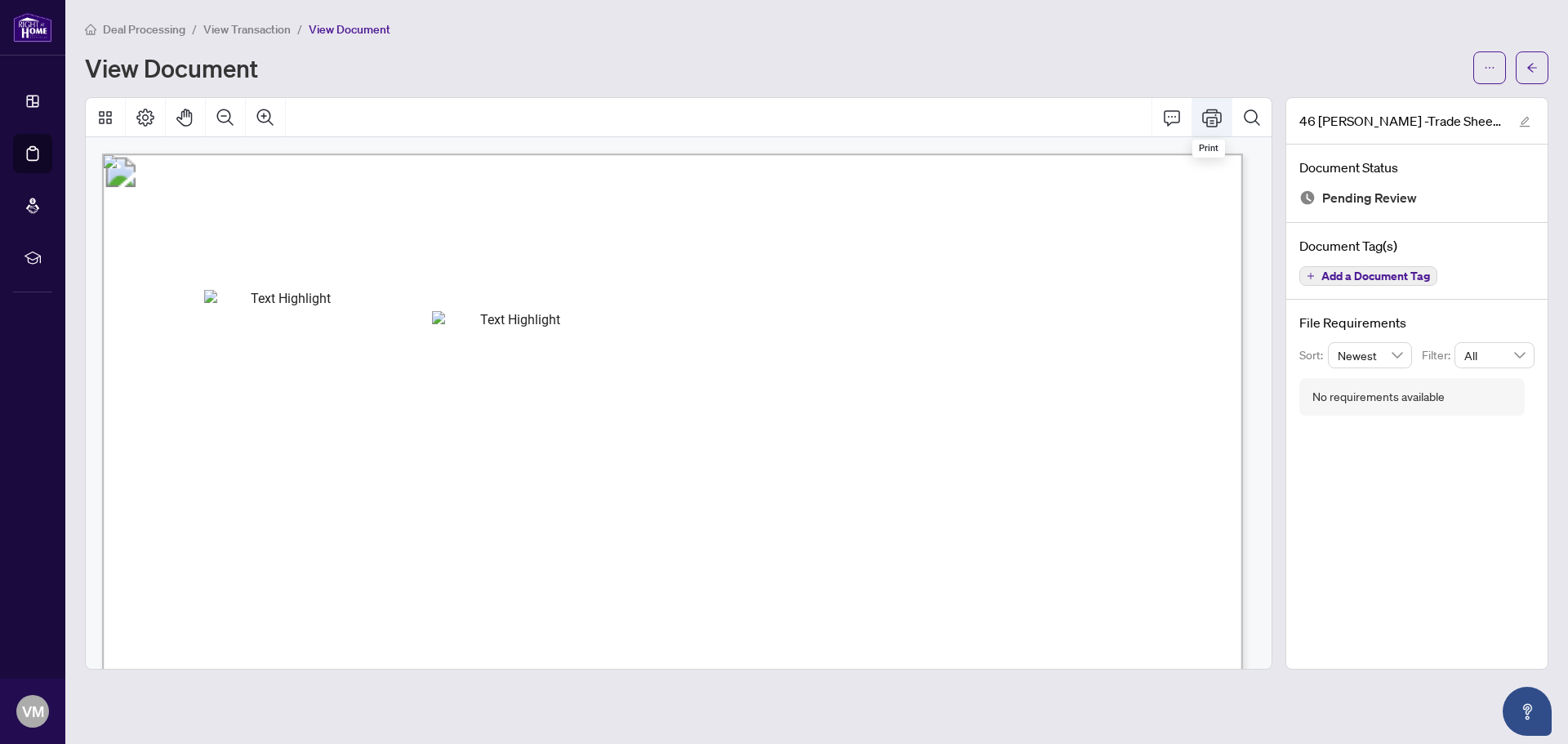
click at [1213, 108] on icon "Print" at bounding box center [1211, 117] width 20 height 20
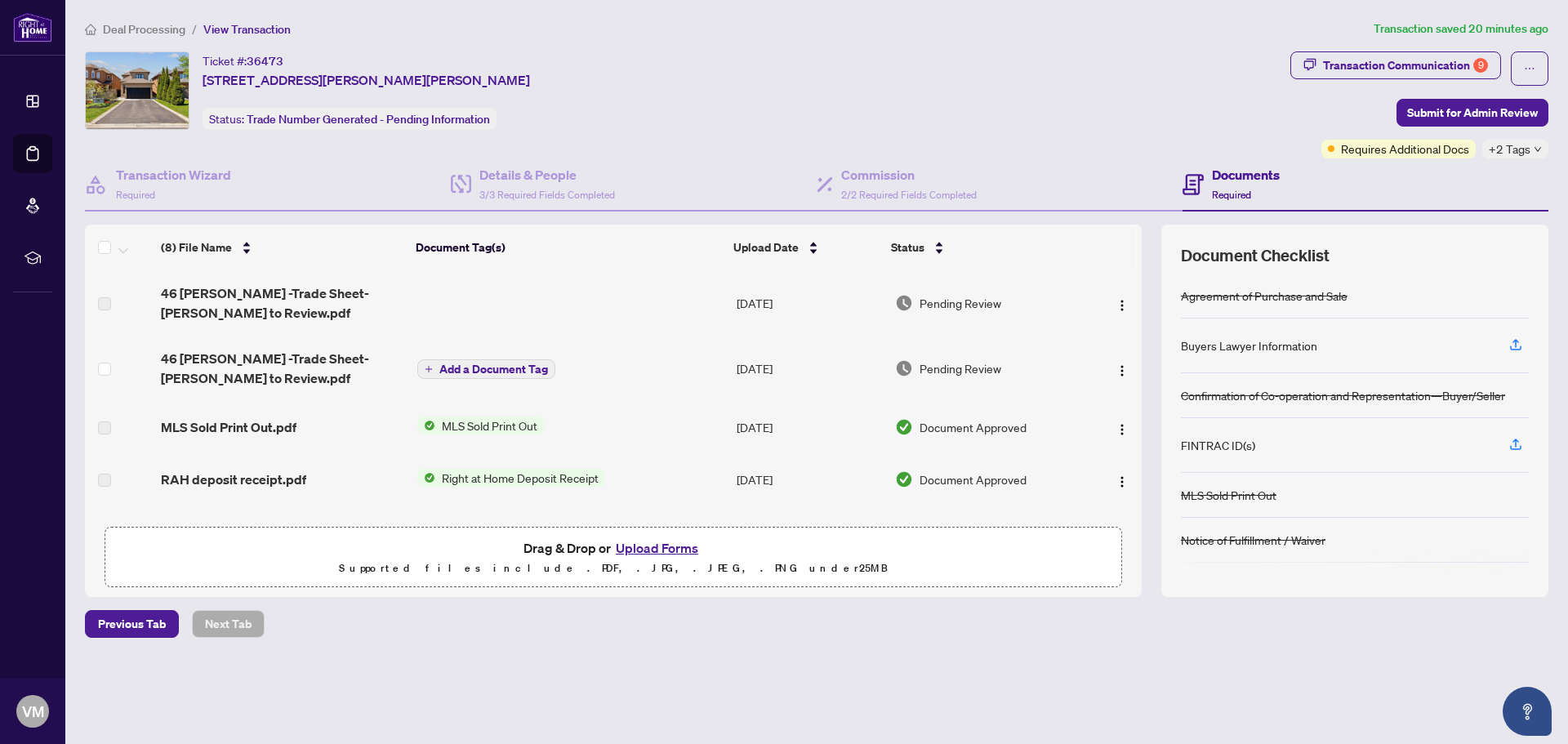
click at [631, 618] on div "Previous Tab Next Tab" at bounding box center [816, 623] width 1464 height 27
